Goal: Book appointment/travel/reservation

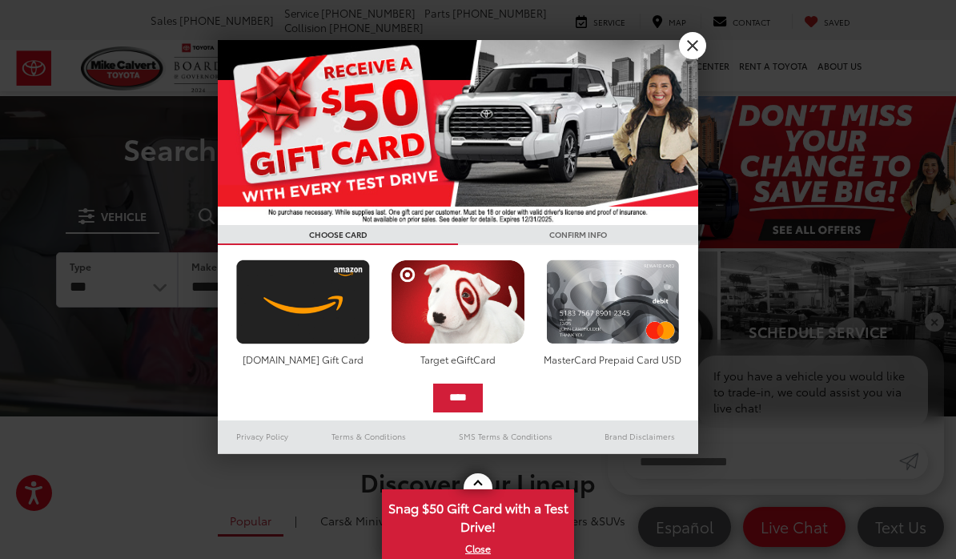
click at [693, 47] on link "X" at bounding box center [692, 45] width 27 height 27
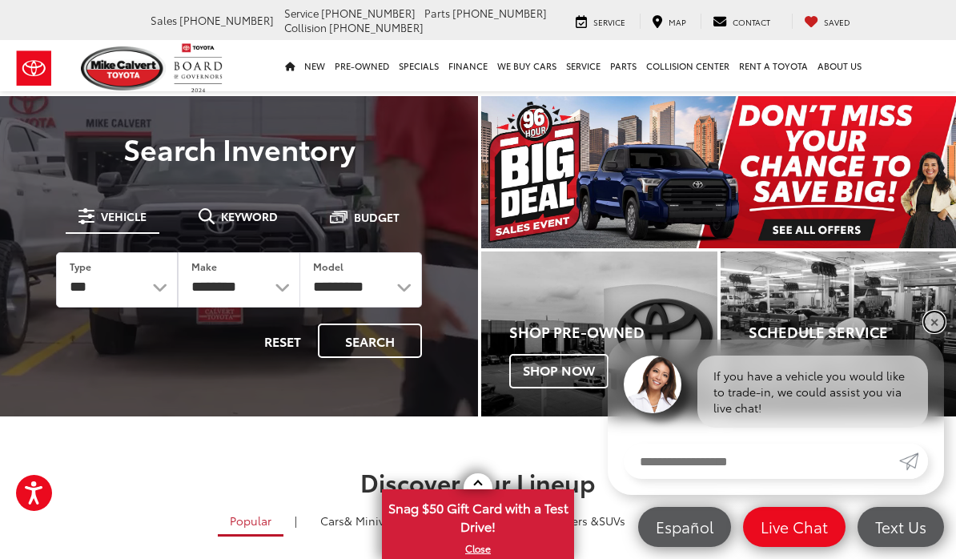
click at [933, 327] on link "✕" at bounding box center [934, 321] width 19 height 19
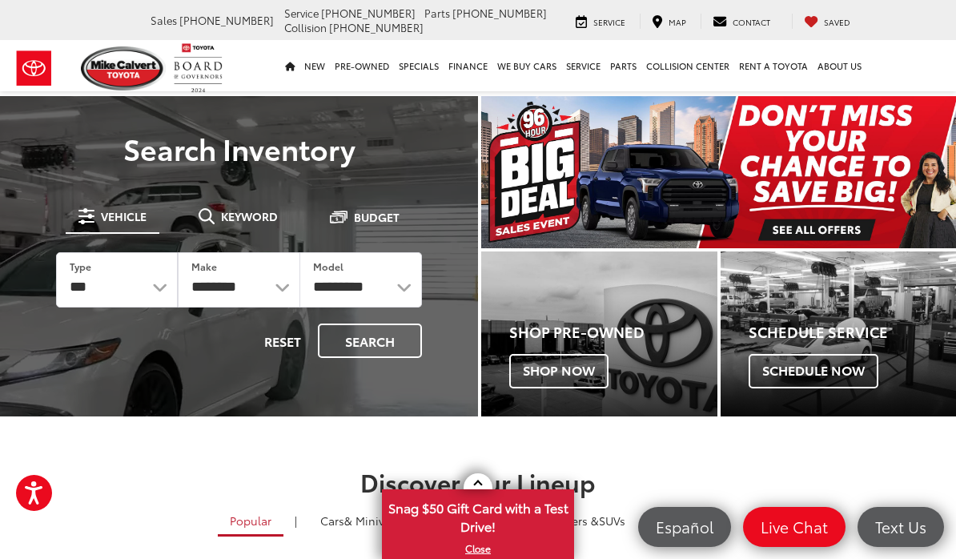
click at [606, 25] on span "Service" at bounding box center [609, 22] width 32 height 12
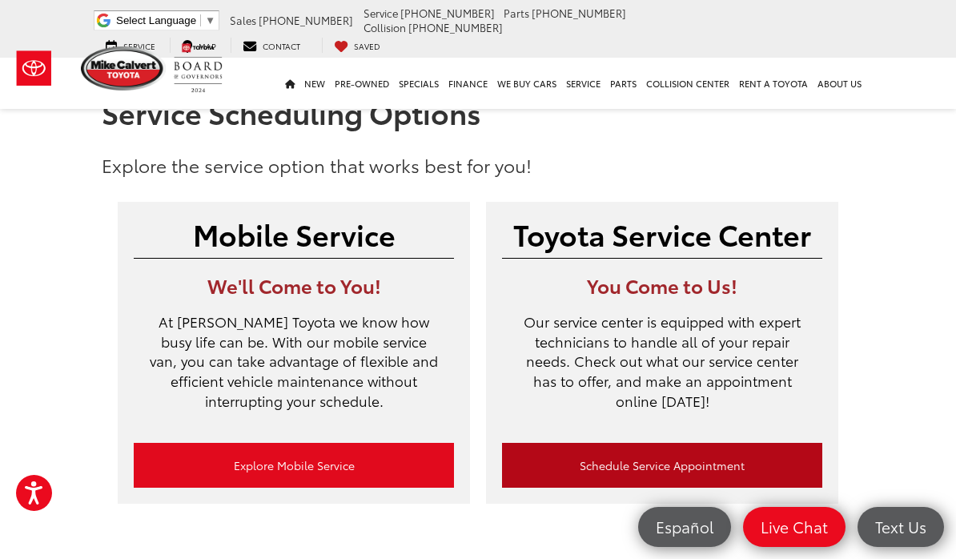
click at [673, 450] on link "Schedule Service Appointment" at bounding box center [662, 465] width 320 height 45
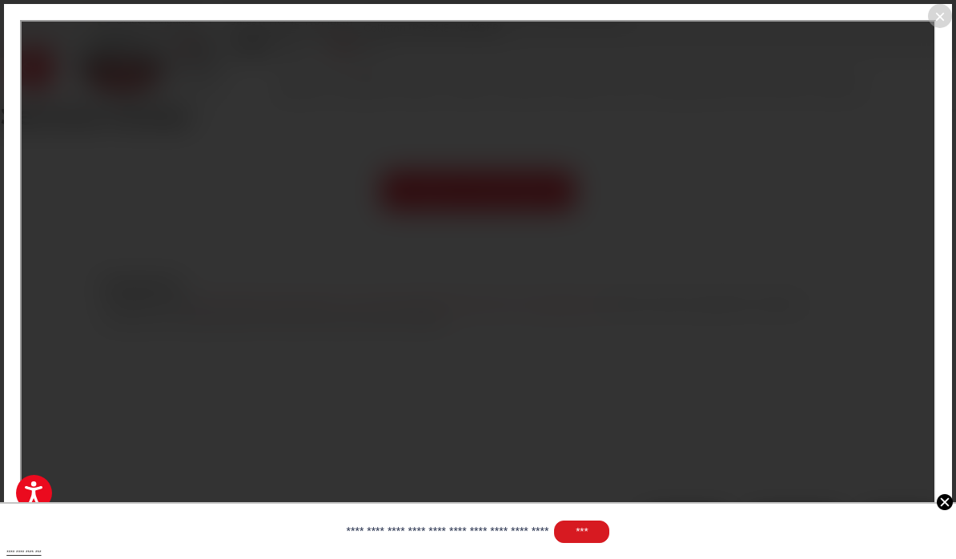
click at [949, 508] on img at bounding box center [945, 502] width 16 height 16
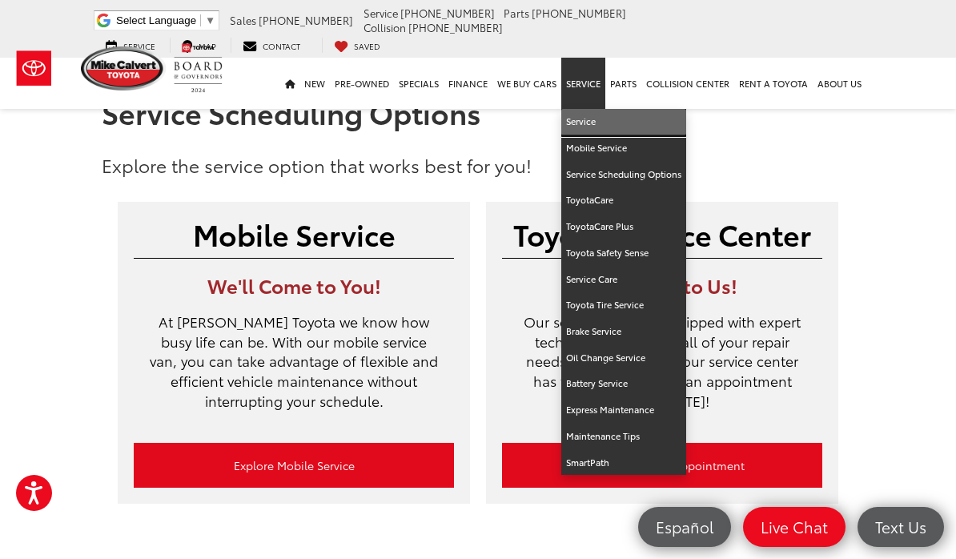
click at [592, 122] on link "Service" at bounding box center [623, 122] width 125 height 26
